Goal: Transaction & Acquisition: Subscribe to service/newsletter

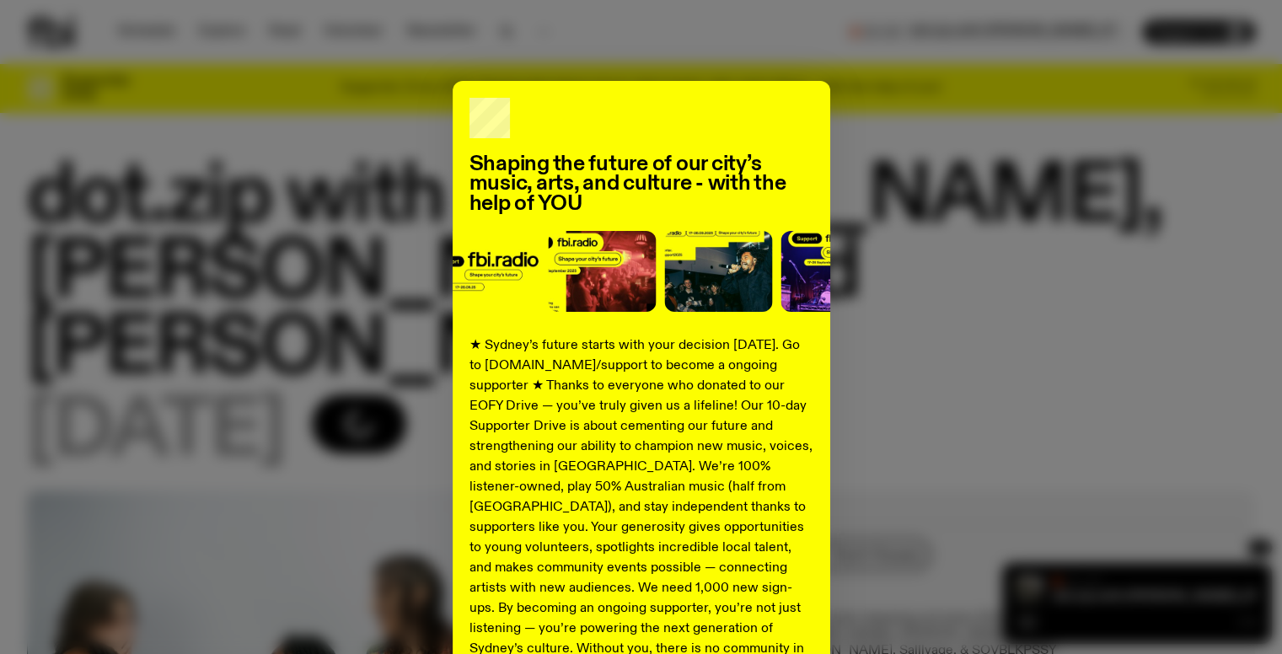
click at [1034, 276] on div "Shaping the future of our city’s music, arts, and culture - with the help of YO…" at bounding box center [641, 427] width 1228 height 693
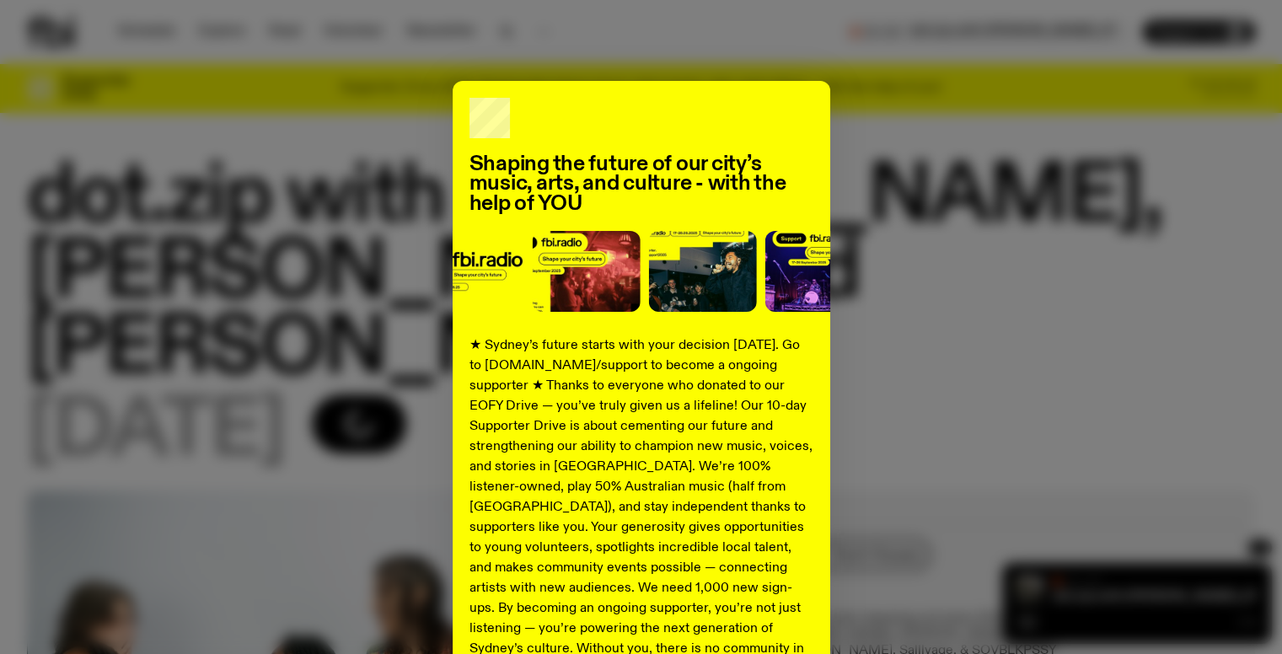
click at [1034, 276] on div "Shaping the future of our city’s music, arts, and culture - with the help of YO…" at bounding box center [641, 427] width 1228 height 693
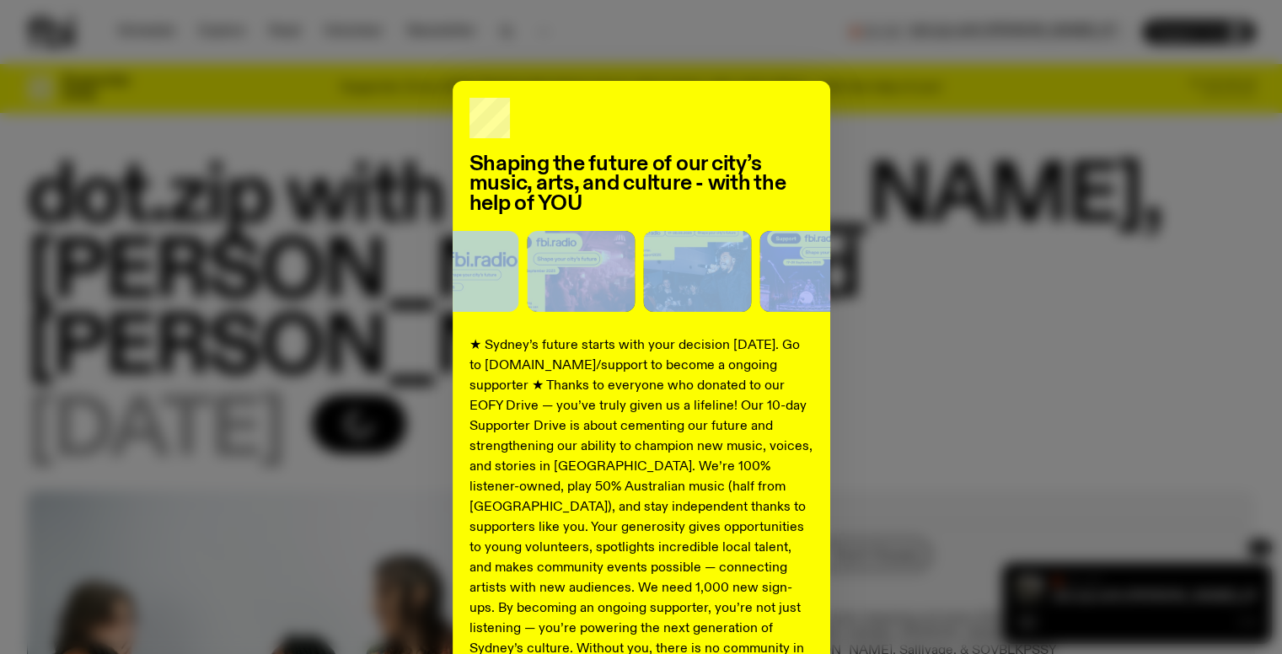
click at [1034, 276] on div "Shaping the future of our city’s music, arts, and culture - with the help of YO…" at bounding box center [641, 427] width 1228 height 693
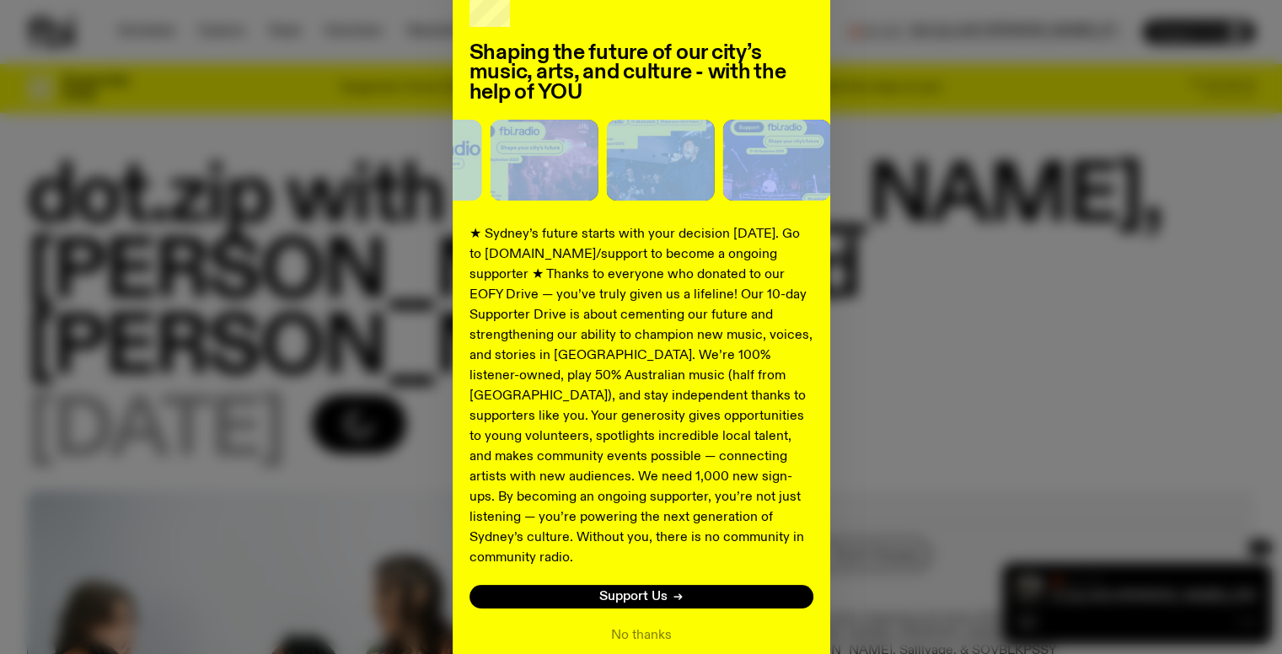
scroll to position [180, 0]
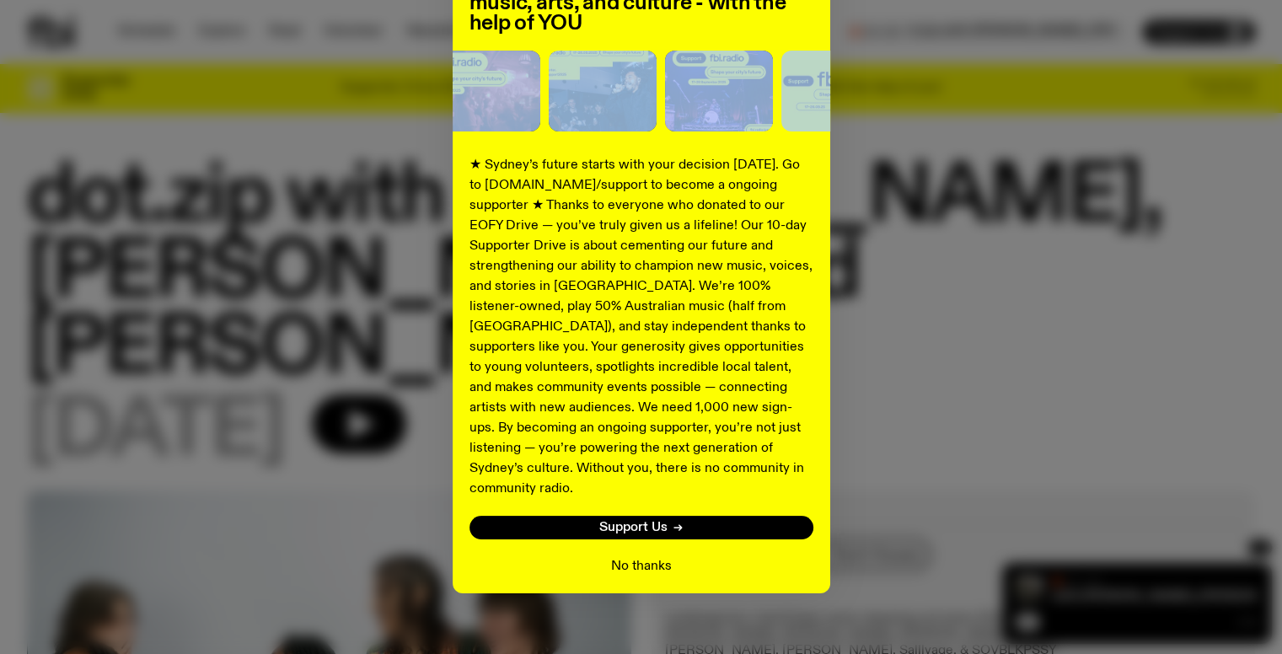
click at [642, 556] on button "No thanks" at bounding box center [641, 566] width 61 height 20
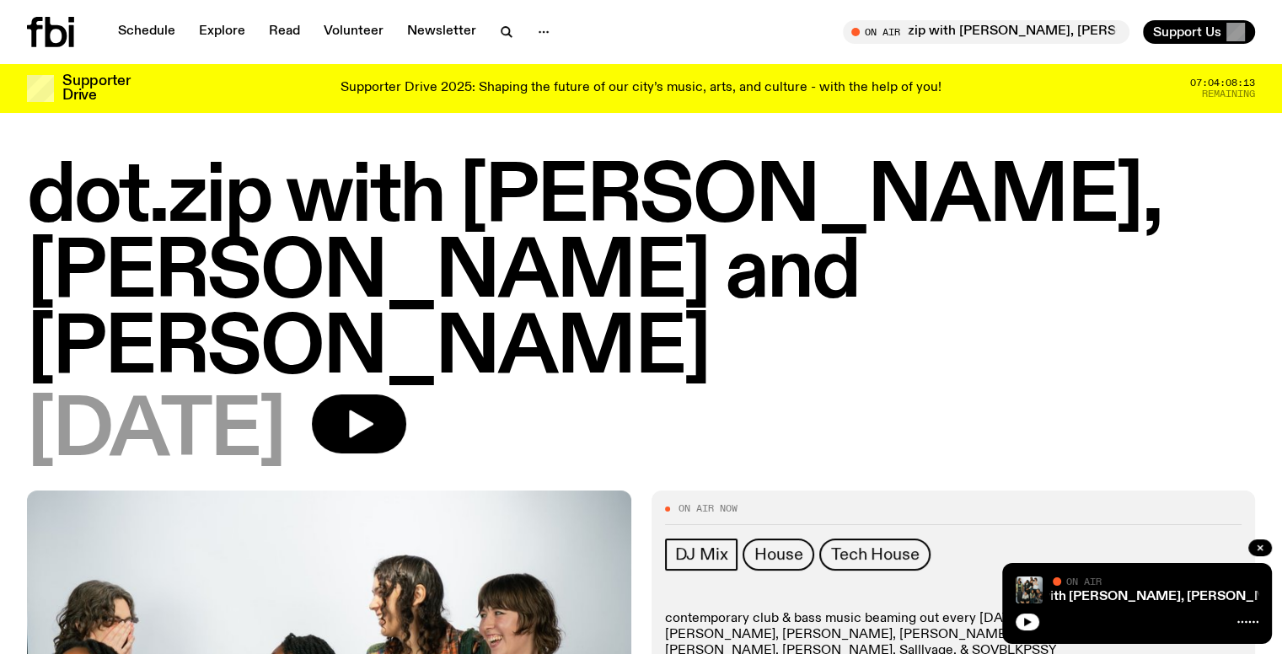
drag, startPoint x: 642, startPoint y: 547, endPoint x: 634, endPoint y: 538, distance: 12.5
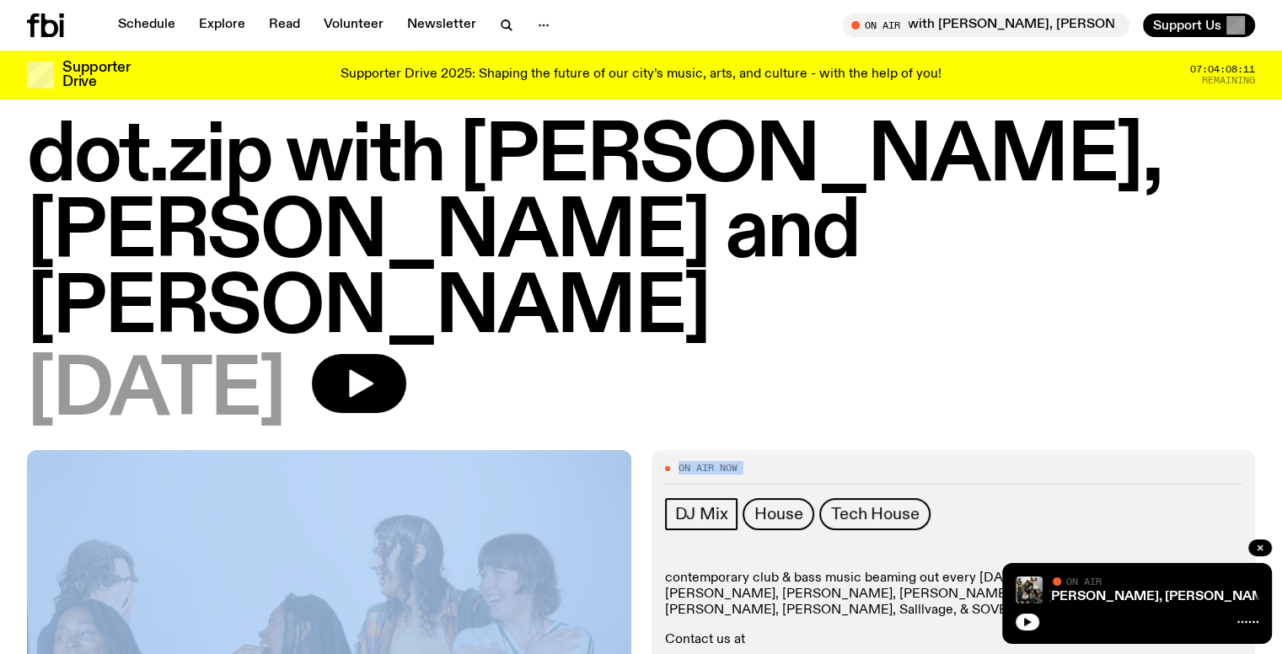
scroll to position [27, 0]
click at [376, 367] on icon "button" at bounding box center [359, 384] width 34 height 34
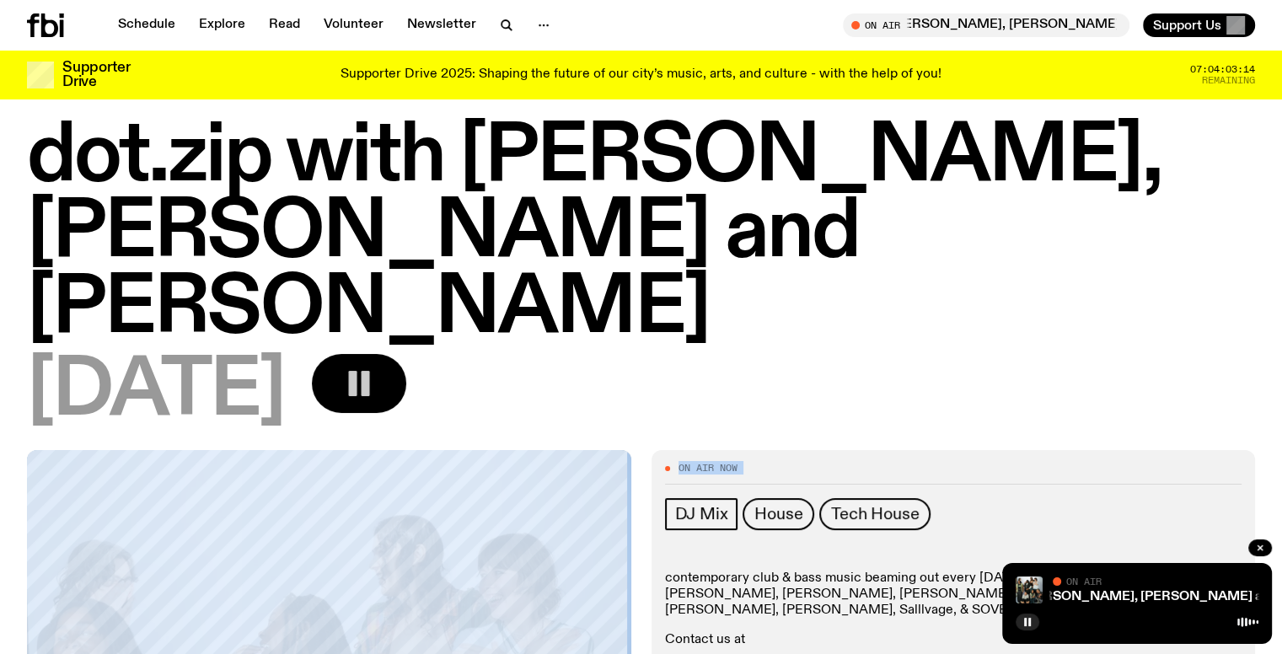
click at [84, 61] on h3 "Supporter Drive" at bounding box center [95, 75] width 67 height 29
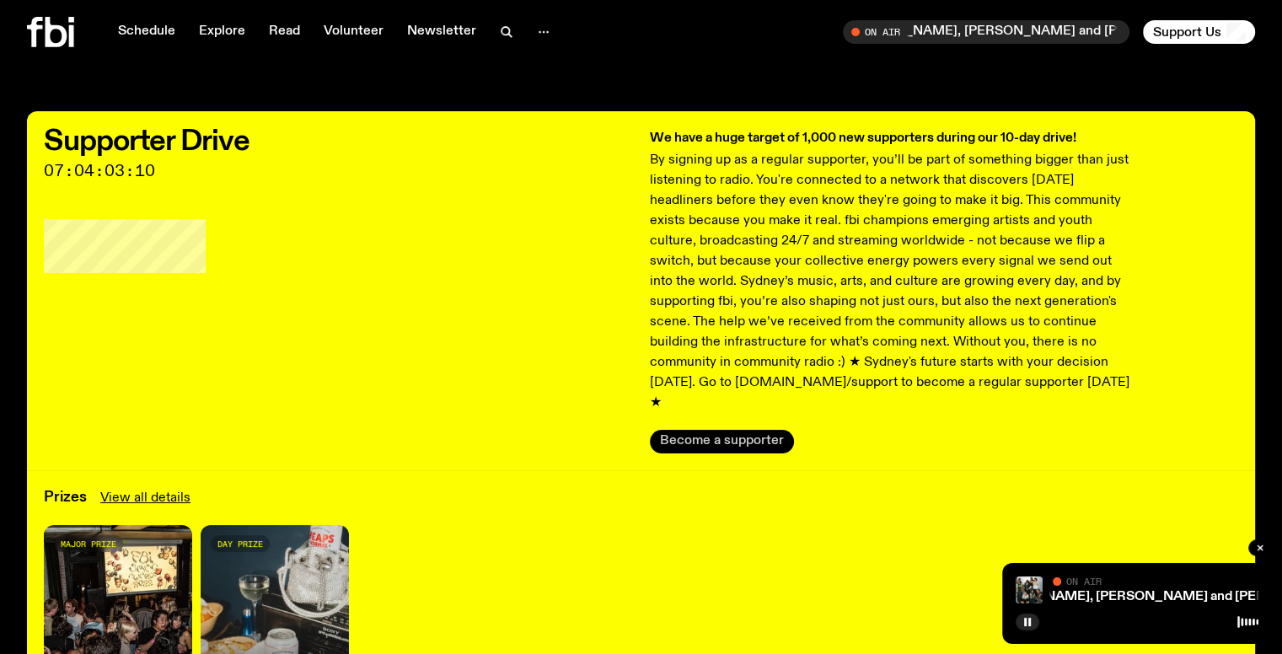
click at [715, 430] on button "Become a supporter" at bounding box center [722, 442] width 144 height 24
click at [978, 556] on div "major prize Ace Hotel stay package day prize Heaps Normal's award-winning non-a…" at bounding box center [641, 624] width 1194 height 198
click at [1026, 614] on button "button" at bounding box center [1027, 621] width 24 height 17
